Goal: Task Accomplishment & Management: Use online tool/utility

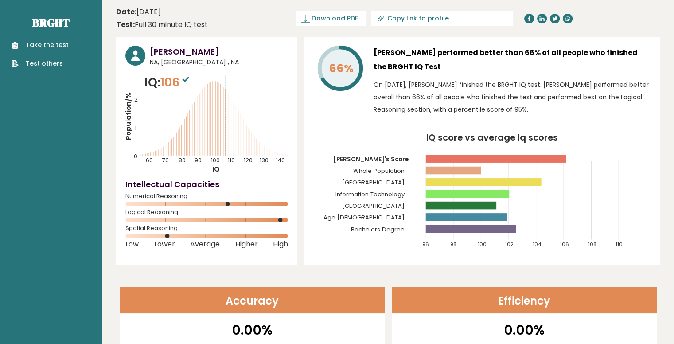
click at [72, 40] on div "Take the test Test others" at bounding box center [51, 49] width 88 height 39
click at [63, 45] on link "Take the test" at bounding box center [40, 44] width 57 height 9
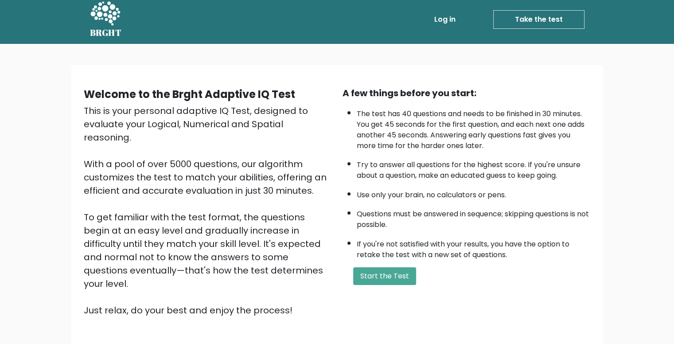
scroll to position [62, 0]
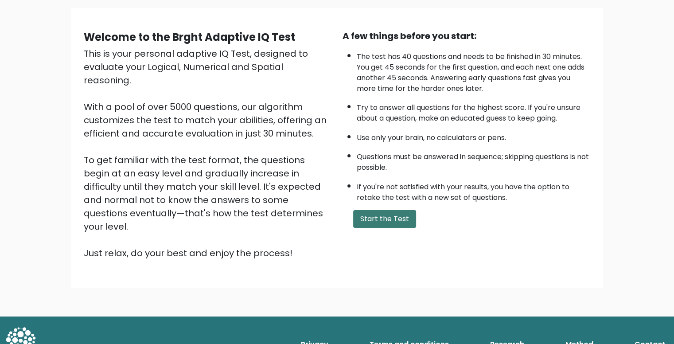
click at [372, 224] on button "Start the Test" at bounding box center [384, 219] width 63 height 18
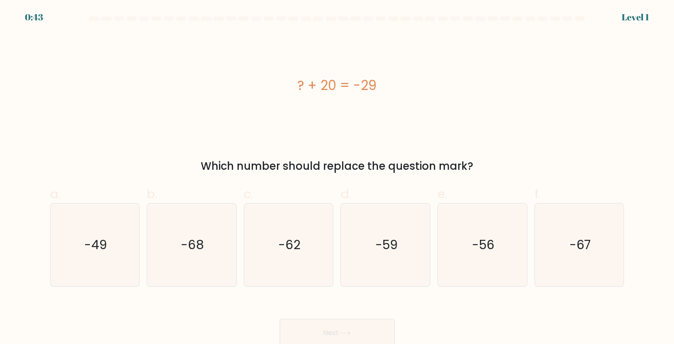
scroll to position [3, 0]
